Goal: Check status: Check status

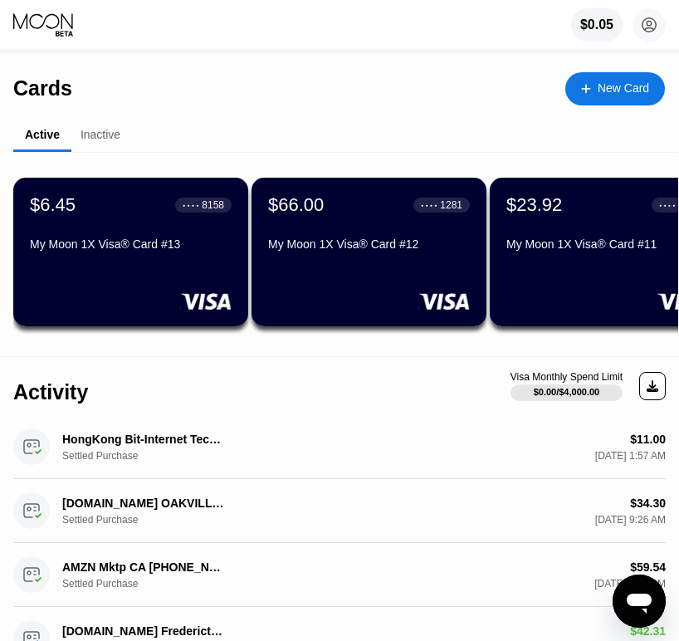
click at [350, 272] on div "$66.00 ● ● ● ● 1281 My Moon 1X Visa® Card #12" at bounding box center [369, 252] width 235 height 149
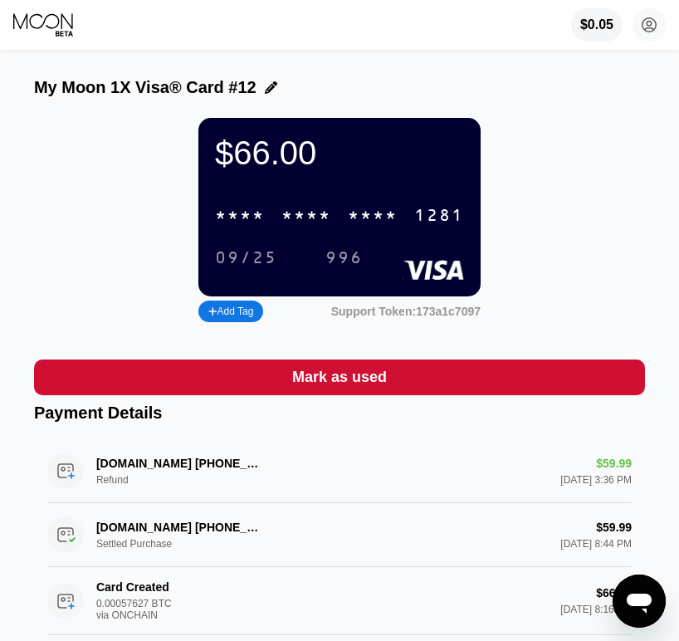
click at [350, 268] on div "996" at bounding box center [344, 258] width 37 height 19
click at [349, 233] on div "* * * * * * * * * * * * 1281" at bounding box center [339, 215] width 269 height 34
